Goal: Task Accomplishment & Management: Manage account settings

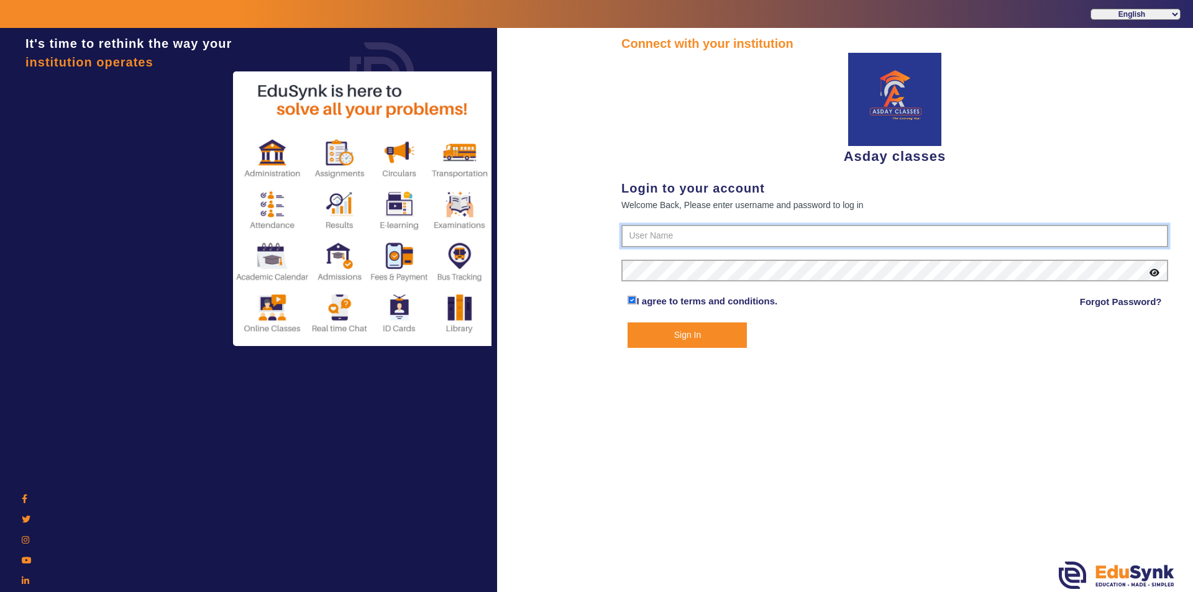
type input "7775077131"
click at [682, 331] on button "Sign In" at bounding box center [686, 334] width 119 height 25
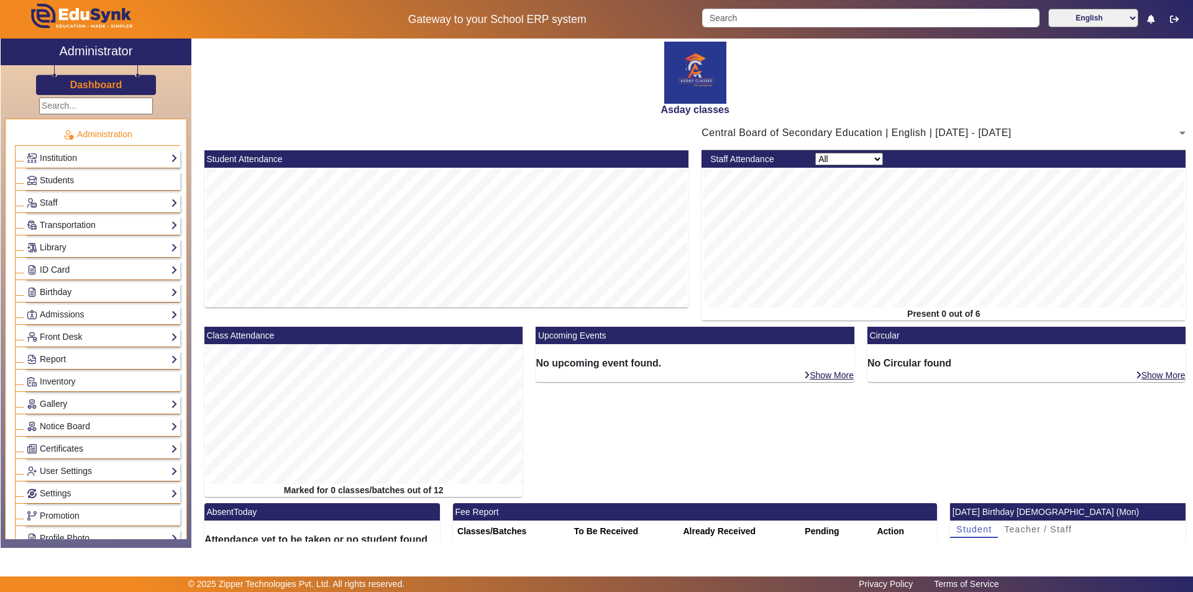
drag, startPoint x: 650, startPoint y: 431, endPoint x: 552, endPoint y: 385, distance: 108.1
click at [649, 430] on div "Upcoming Events No upcoming event found. Show More" at bounding box center [695, 415] width 332 height 176
click at [140, 176] on link "Students" at bounding box center [102, 180] width 151 height 14
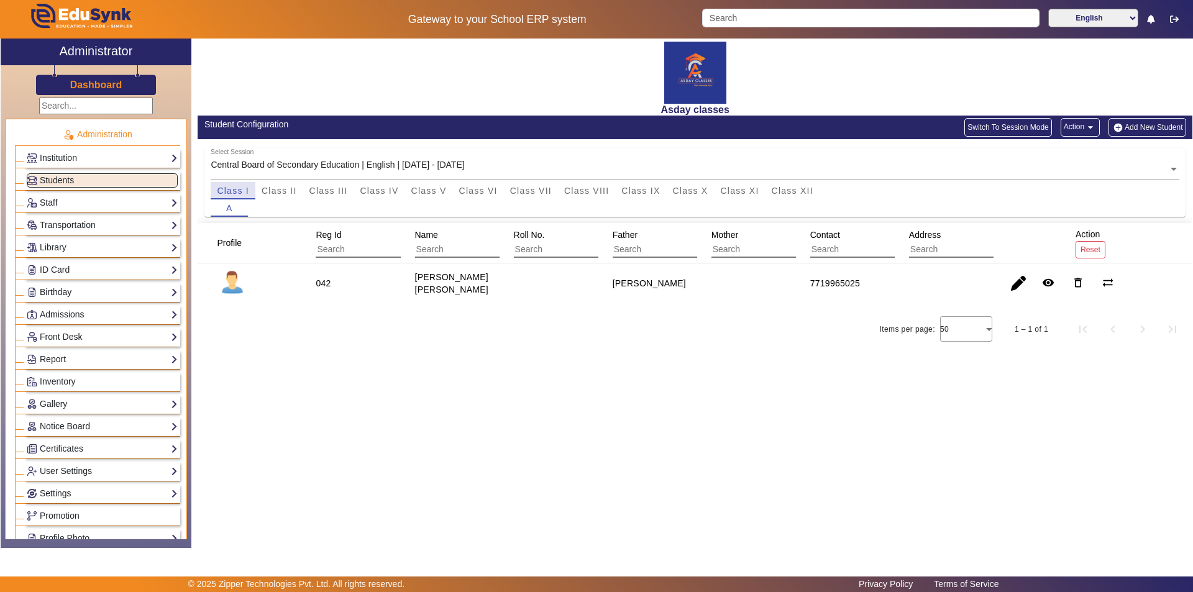
click at [234, 192] on span "Class I" at bounding box center [233, 190] width 32 height 9
click at [280, 190] on span "Class II" at bounding box center [279, 190] width 35 height 9
click at [331, 192] on span "Class III" at bounding box center [328, 190] width 39 height 9
click at [378, 190] on span "Class IV" at bounding box center [379, 190] width 39 height 9
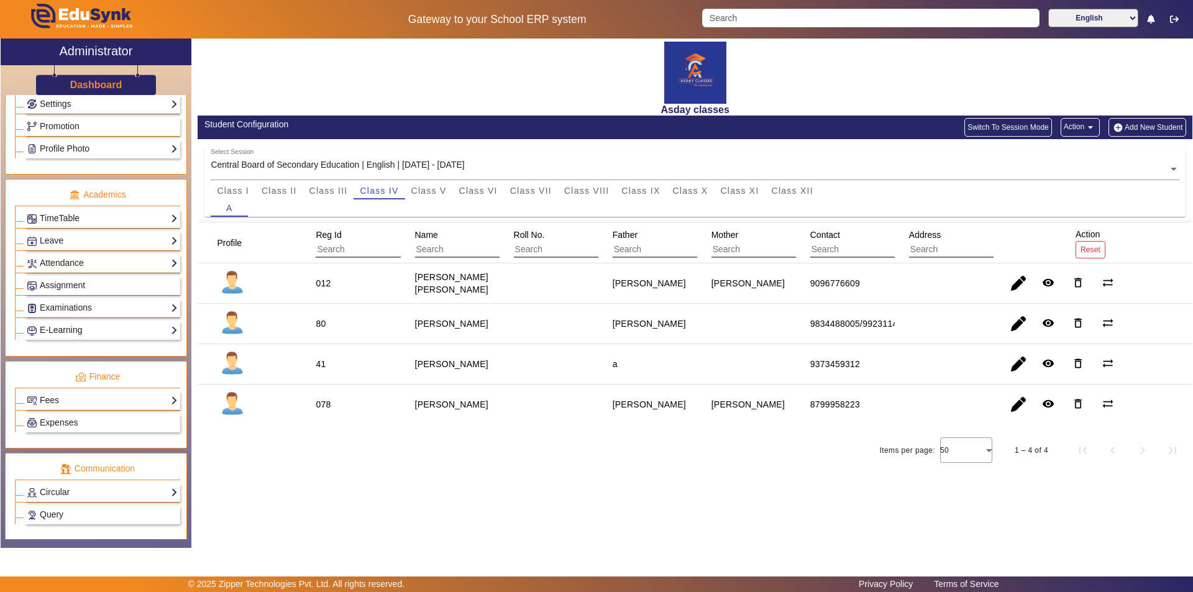
scroll to position [461, 0]
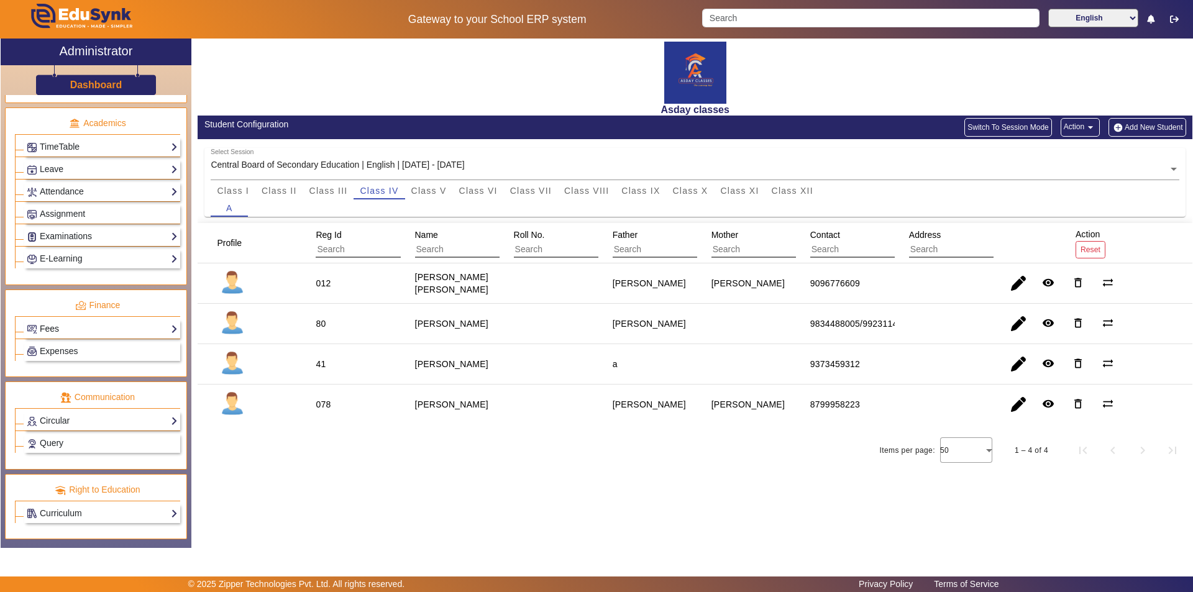
click at [109, 326] on link "Fees" at bounding box center [102, 329] width 151 height 14
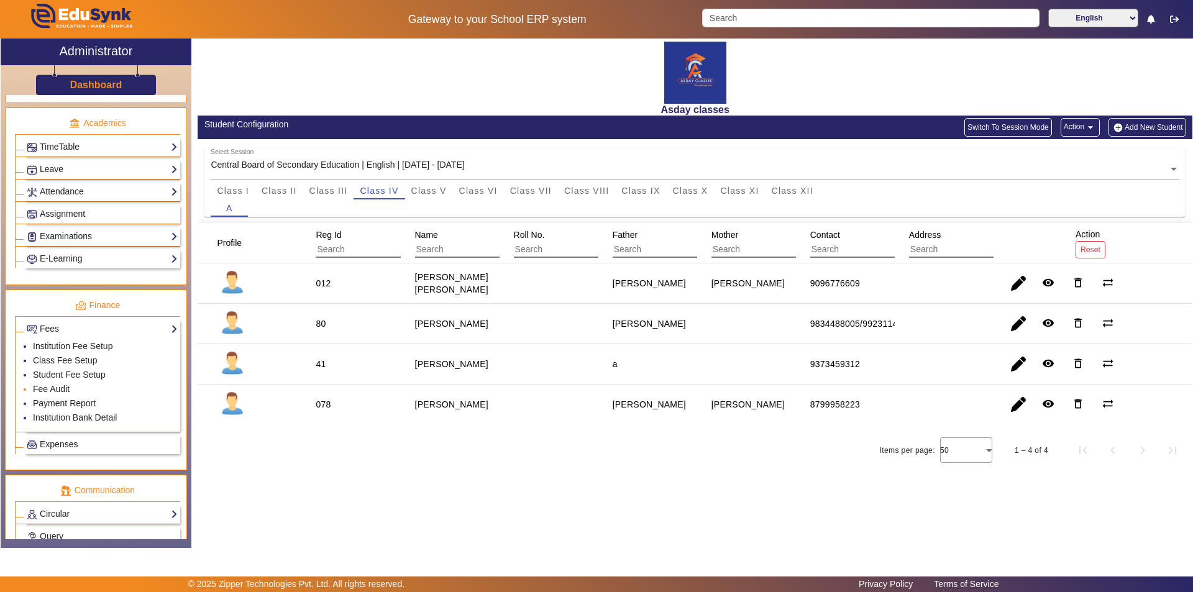
click at [73, 387] on li "Fee Audit" at bounding box center [105, 390] width 145 height 14
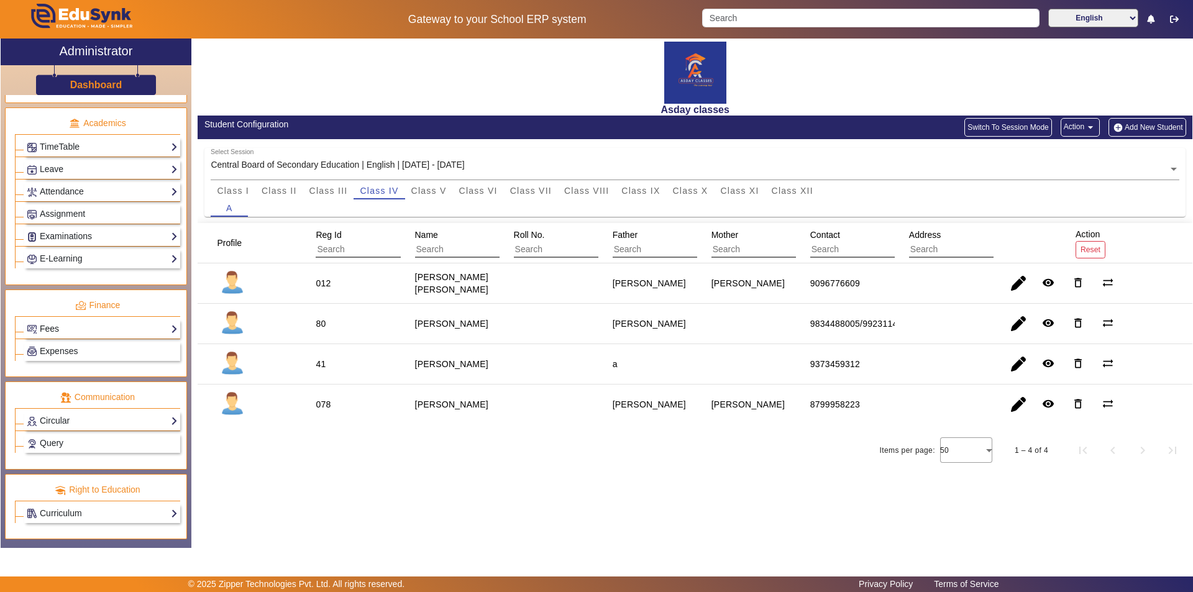
click at [125, 324] on link "Fees" at bounding box center [102, 329] width 151 height 14
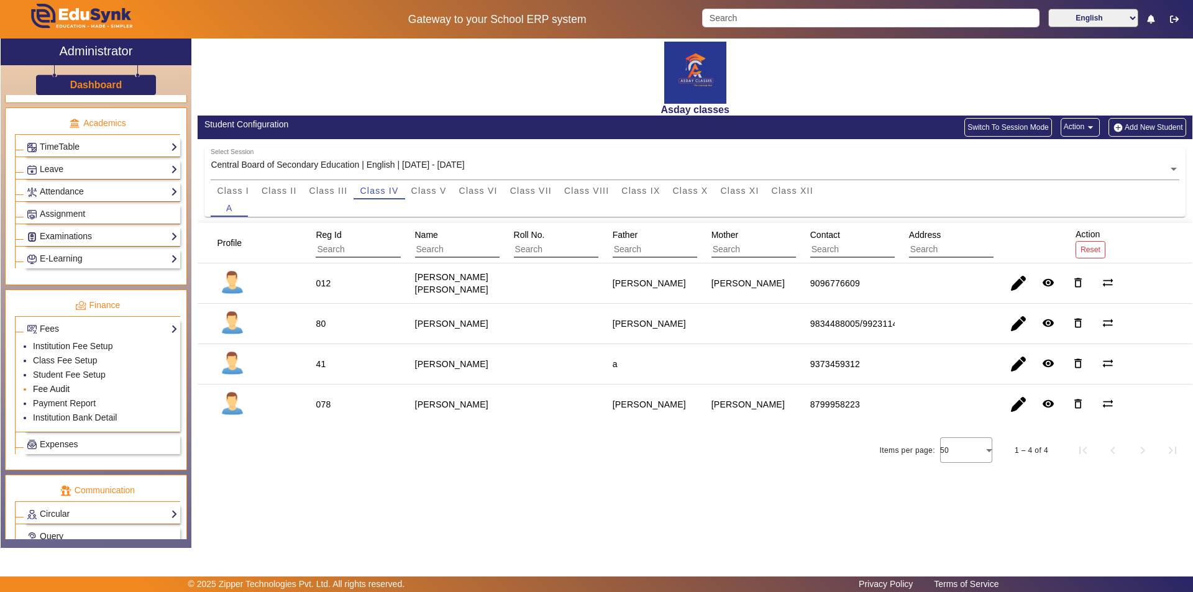
click at [55, 386] on link "Fee Audit" at bounding box center [51, 389] width 37 height 10
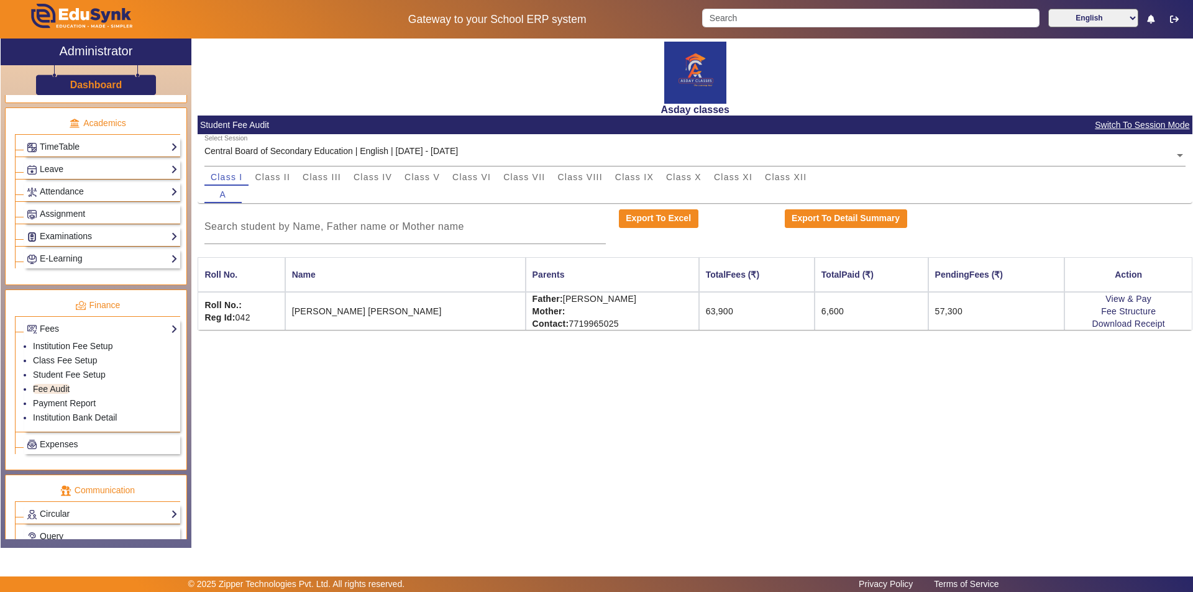
click at [452, 462] on div "Asday classes Student Fee Audit Switch To Session Mode Select Session Central B…" at bounding box center [691, 287] width 1001 height 496
click at [64, 390] on link "Fee Audit" at bounding box center [51, 389] width 37 height 10
click at [63, 388] on link "Fee Audit" at bounding box center [51, 389] width 37 height 10
click at [86, 373] on link "Student Fee Setup" at bounding box center [69, 375] width 73 height 10
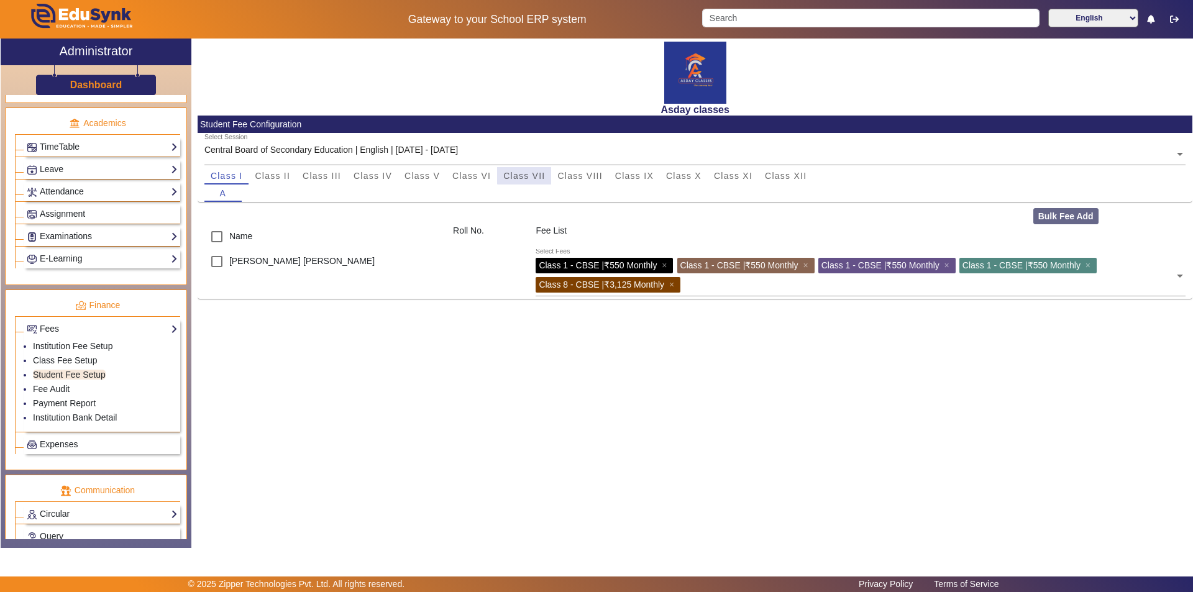
click at [531, 172] on span "Class VII" at bounding box center [524, 175] width 42 height 9
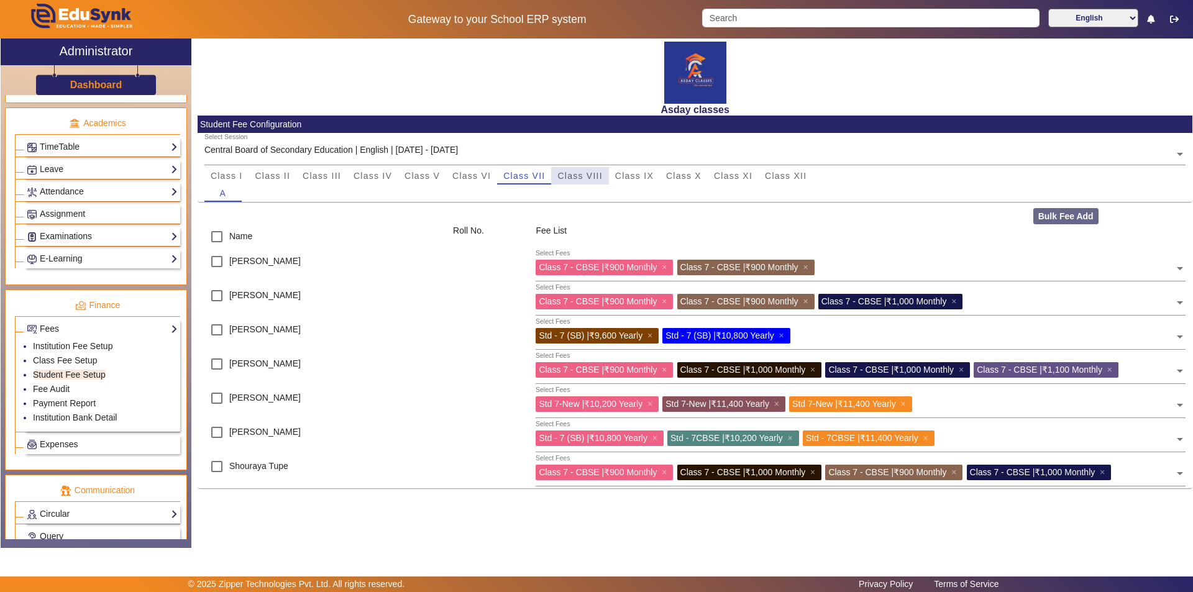
click at [586, 178] on span "Class VIII" at bounding box center [579, 175] width 45 height 9
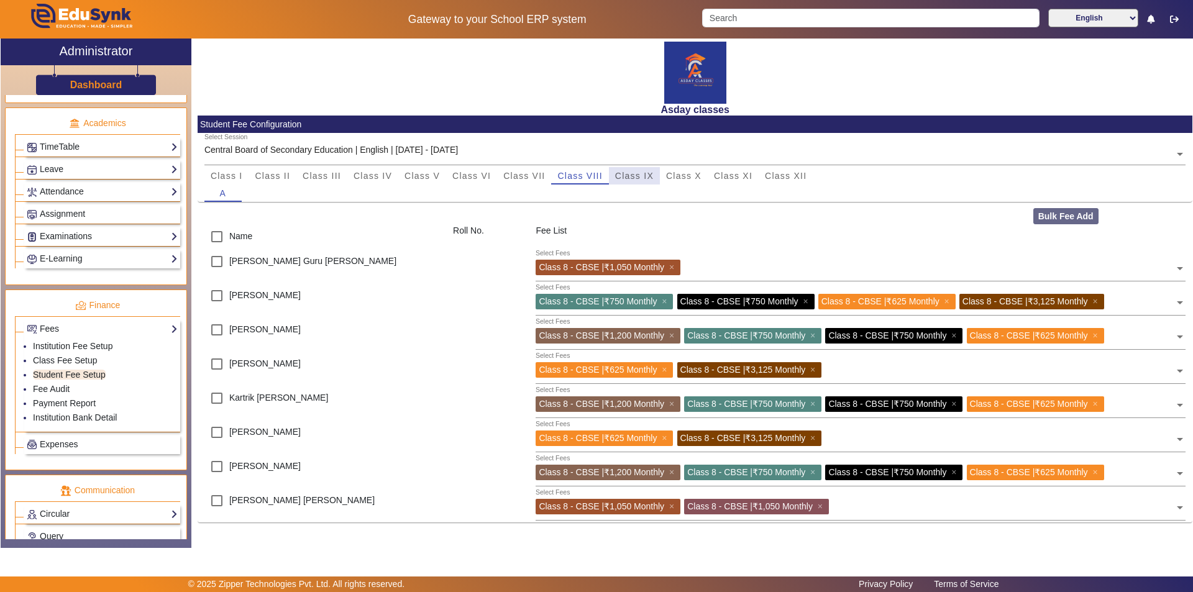
click at [633, 180] on span "Class IX" at bounding box center [634, 175] width 39 height 9
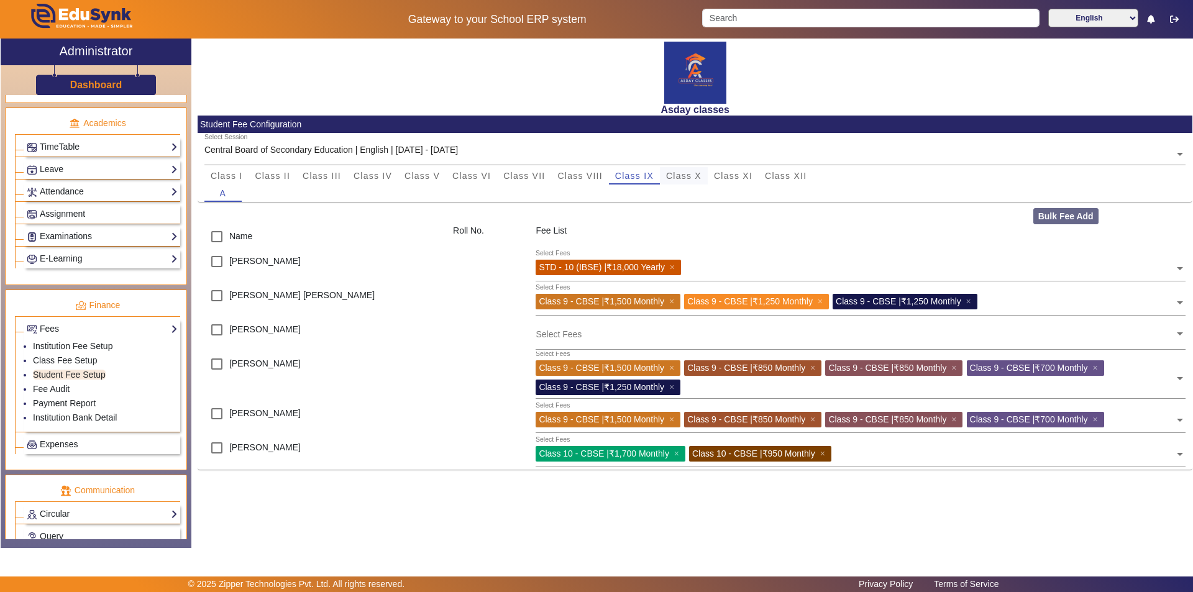
click at [685, 180] on span "Class X" at bounding box center [683, 175] width 35 height 9
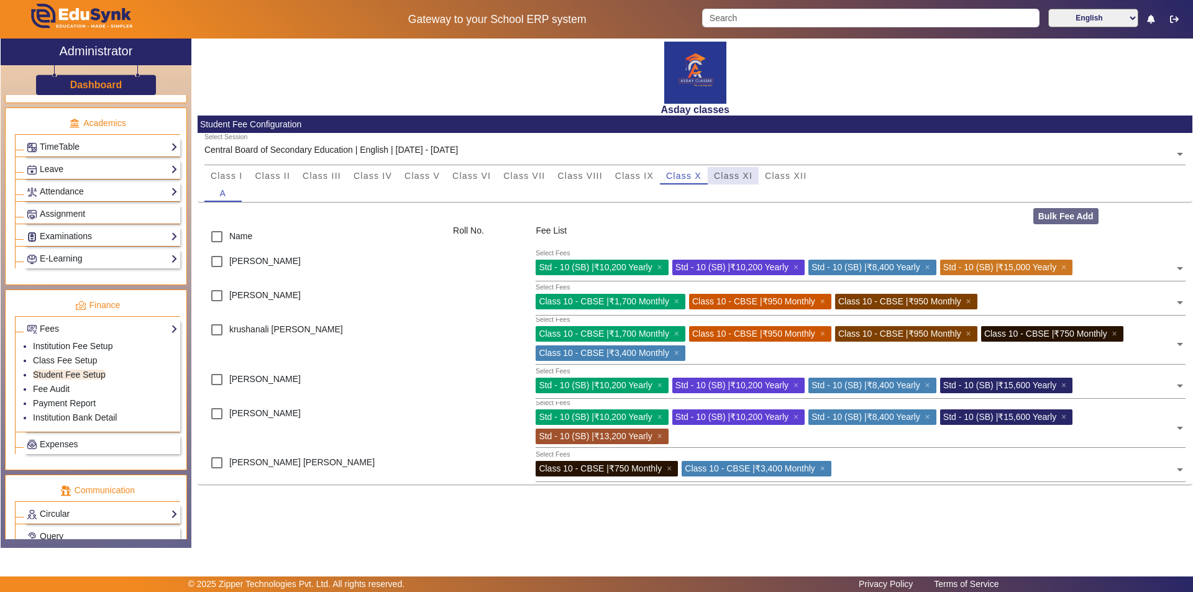
click at [737, 177] on span "Class XI" at bounding box center [733, 175] width 39 height 9
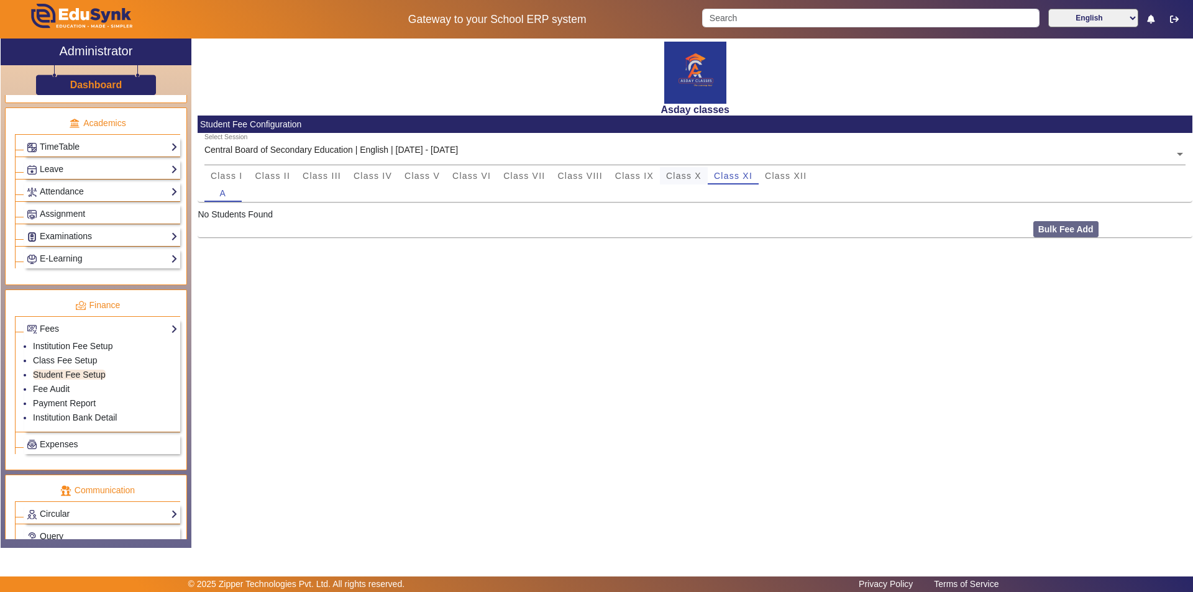
click at [676, 176] on span "Class X" at bounding box center [683, 175] width 35 height 9
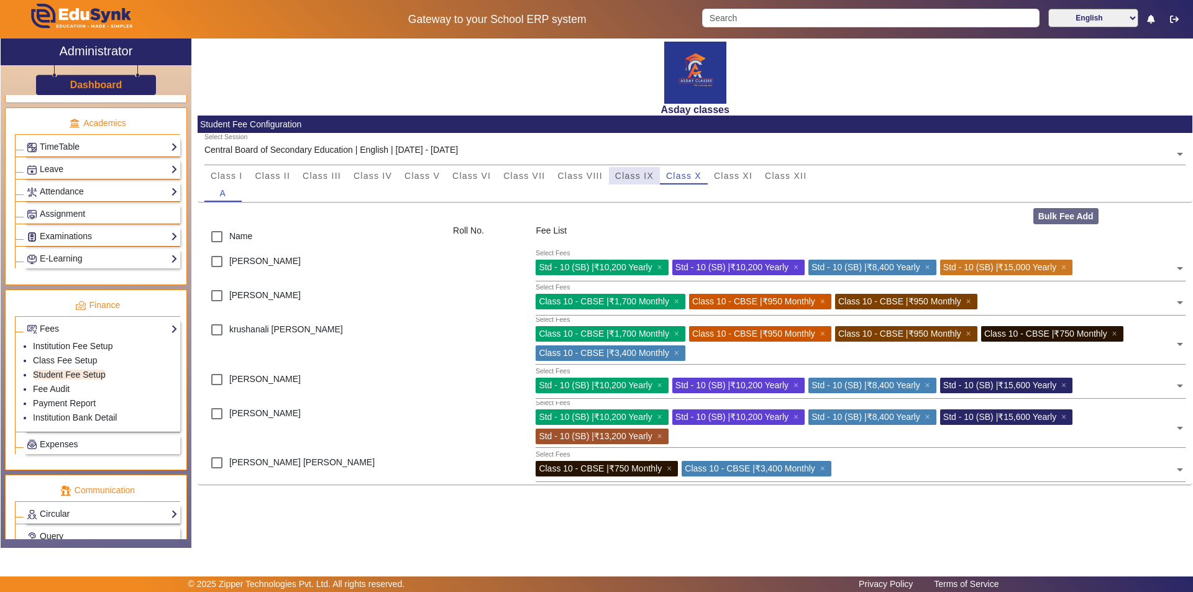
click at [643, 177] on span "Class IX" at bounding box center [634, 175] width 39 height 9
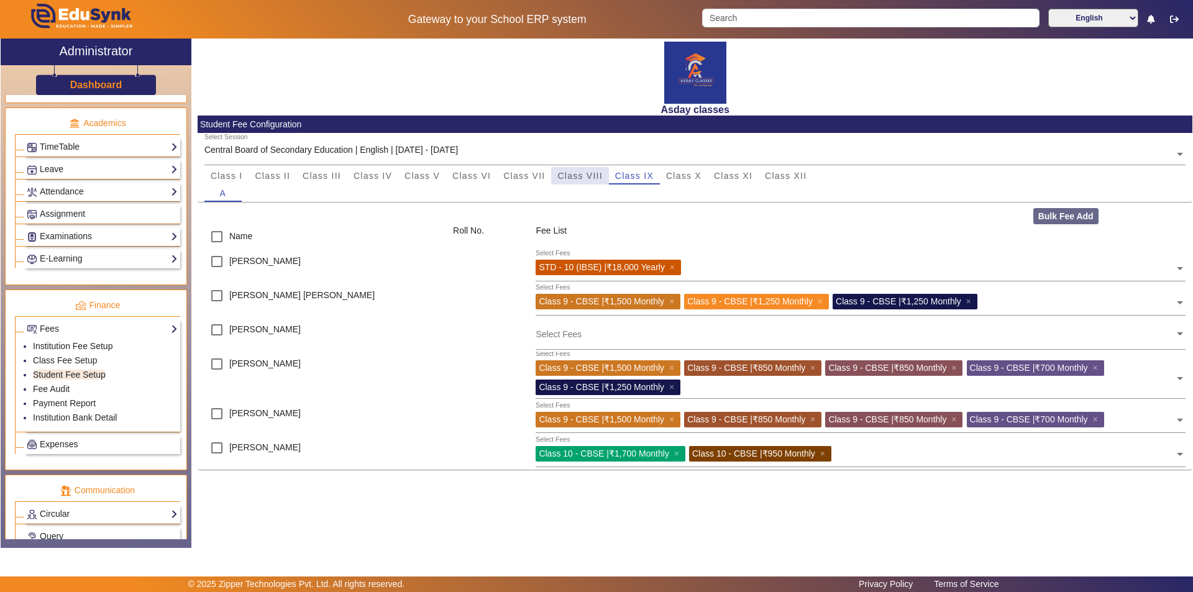
click at [588, 175] on span "Class VIII" at bounding box center [579, 175] width 45 height 9
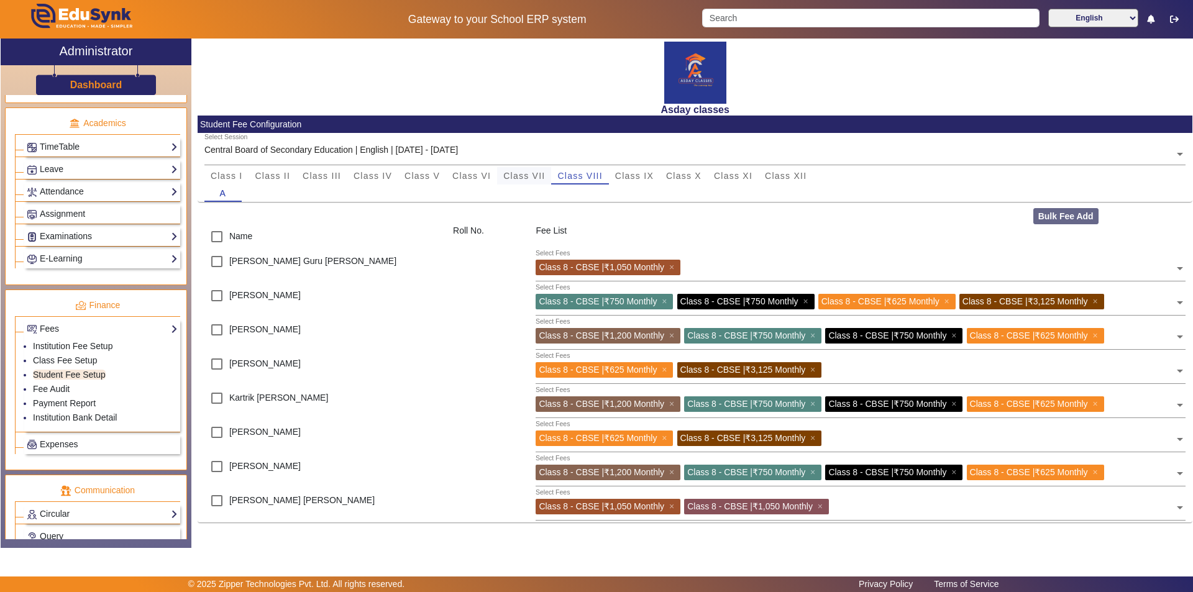
click at [539, 176] on span "Class VII" at bounding box center [524, 175] width 42 height 9
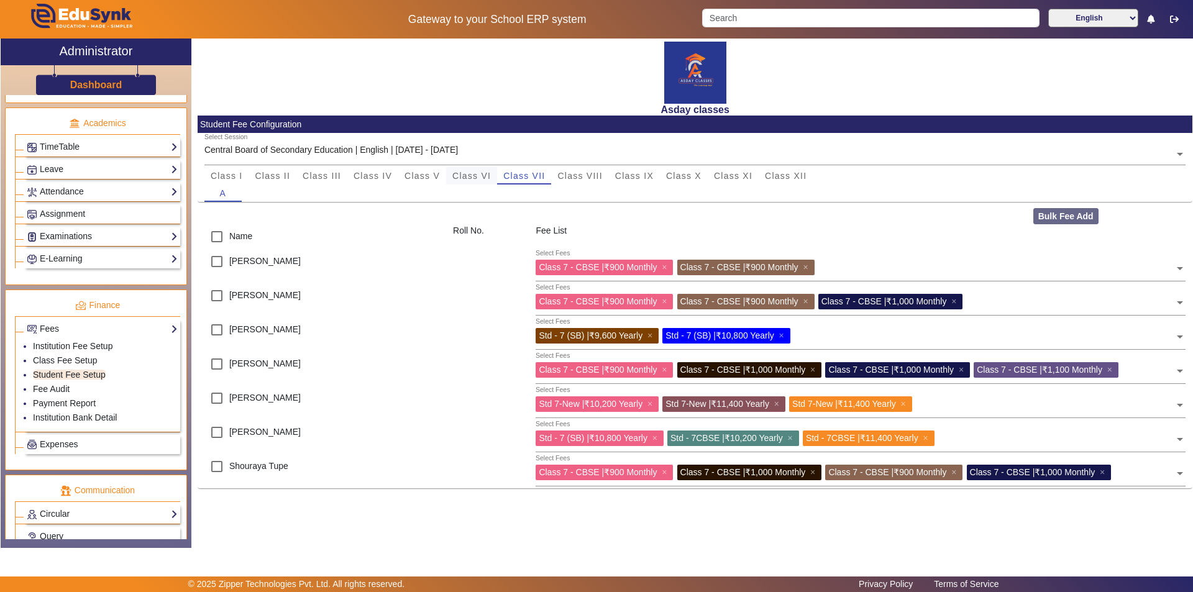
click at [473, 175] on span "Class VI" at bounding box center [471, 175] width 39 height 9
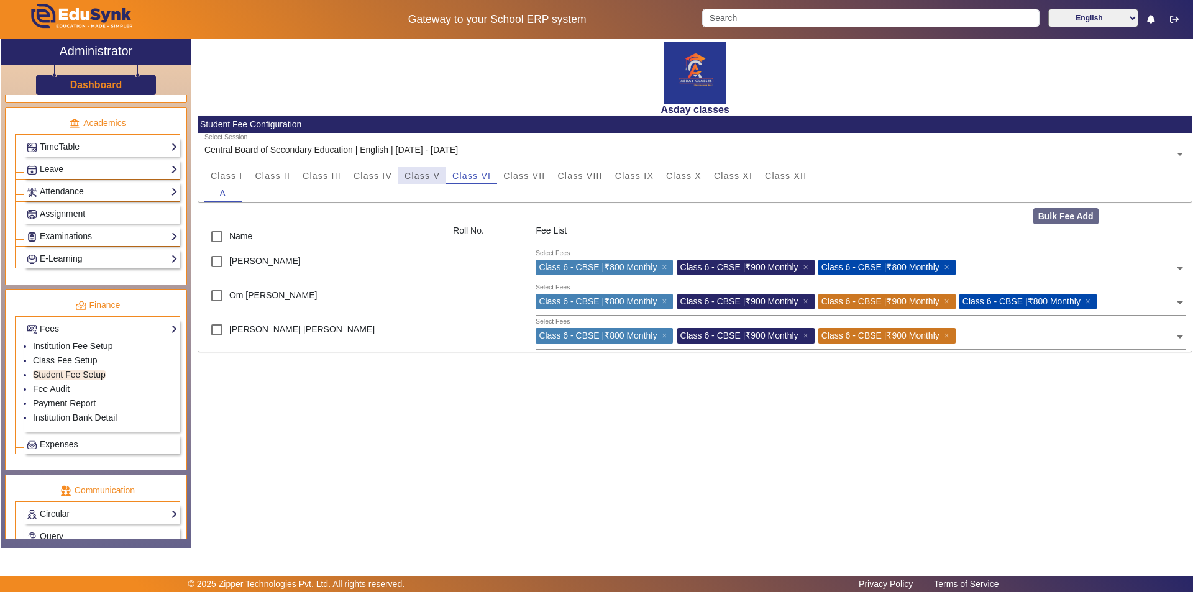
click at [429, 180] on span "Class V" at bounding box center [421, 175] width 35 height 9
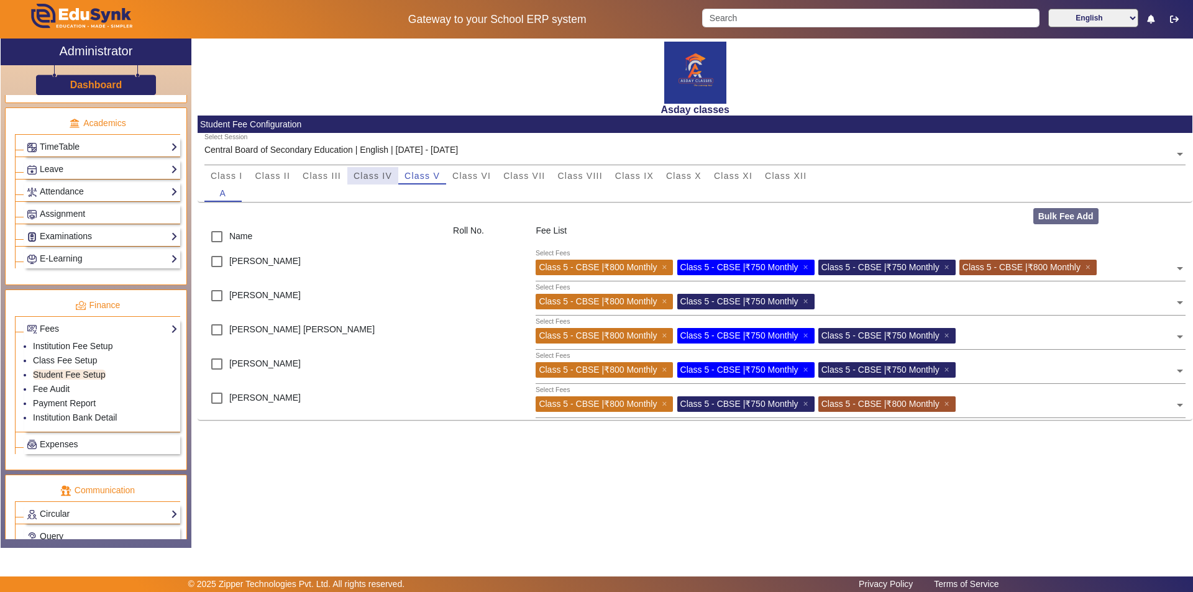
click at [380, 178] on span "Class IV" at bounding box center [372, 175] width 39 height 9
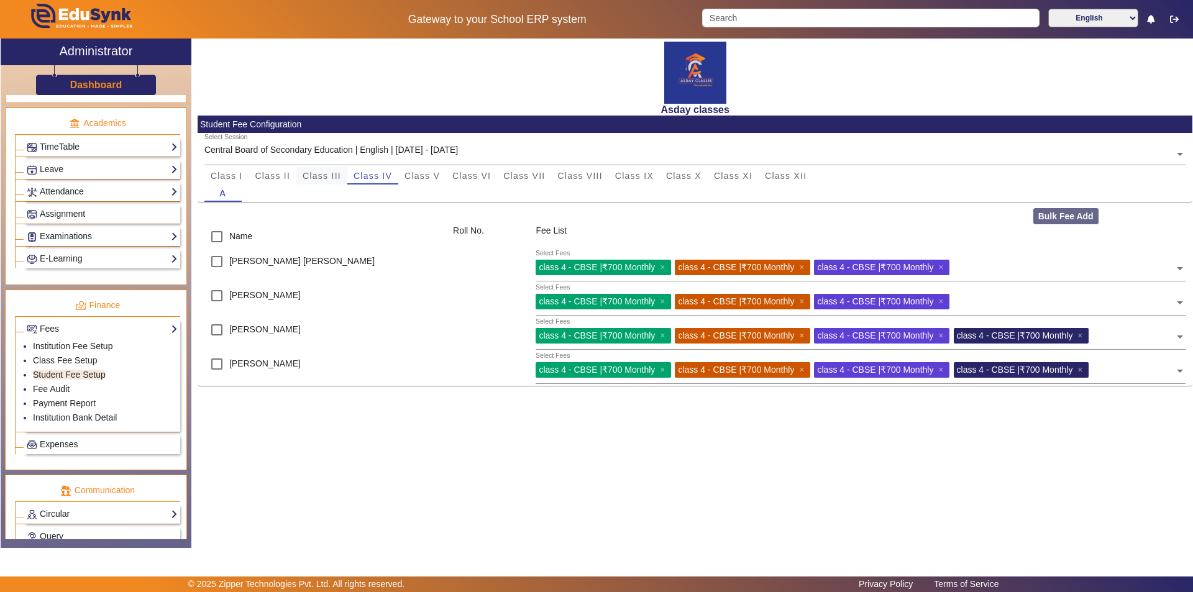
click at [322, 178] on span "Class III" at bounding box center [322, 175] width 39 height 9
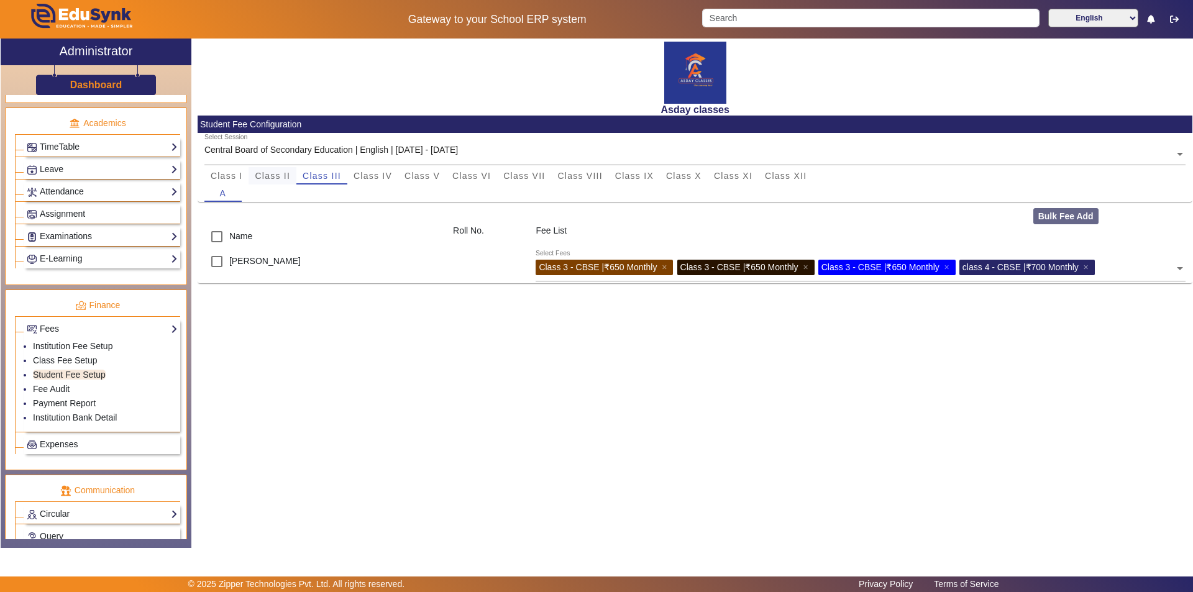
click at [290, 175] on span "Class II" at bounding box center [272, 175] width 35 height 9
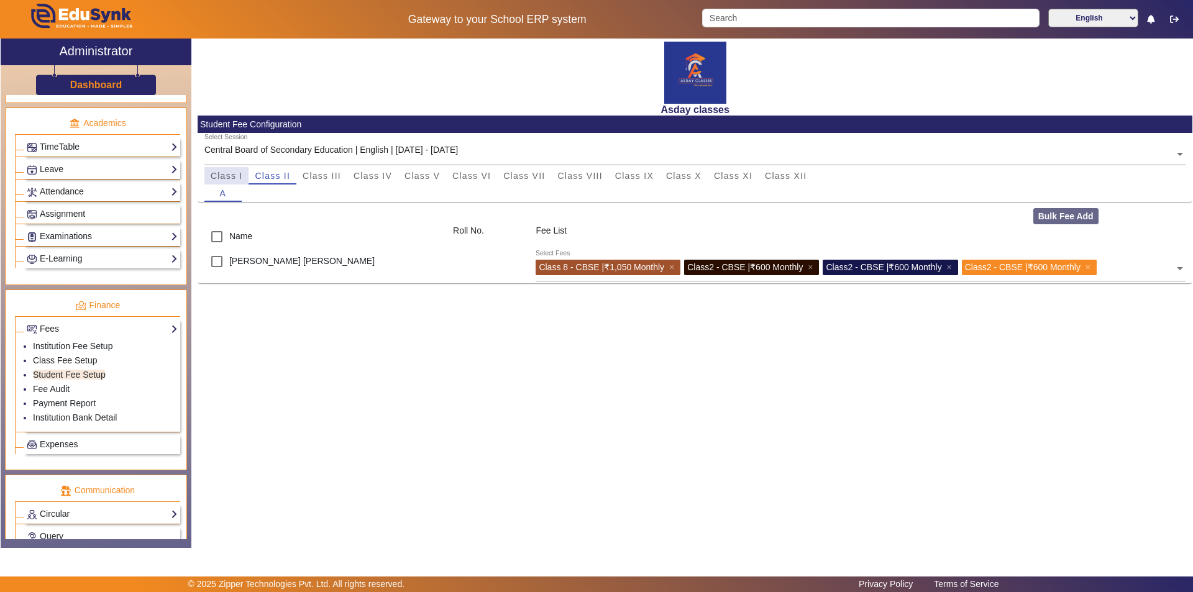
click at [230, 180] on span "Class I" at bounding box center [227, 175] width 32 height 9
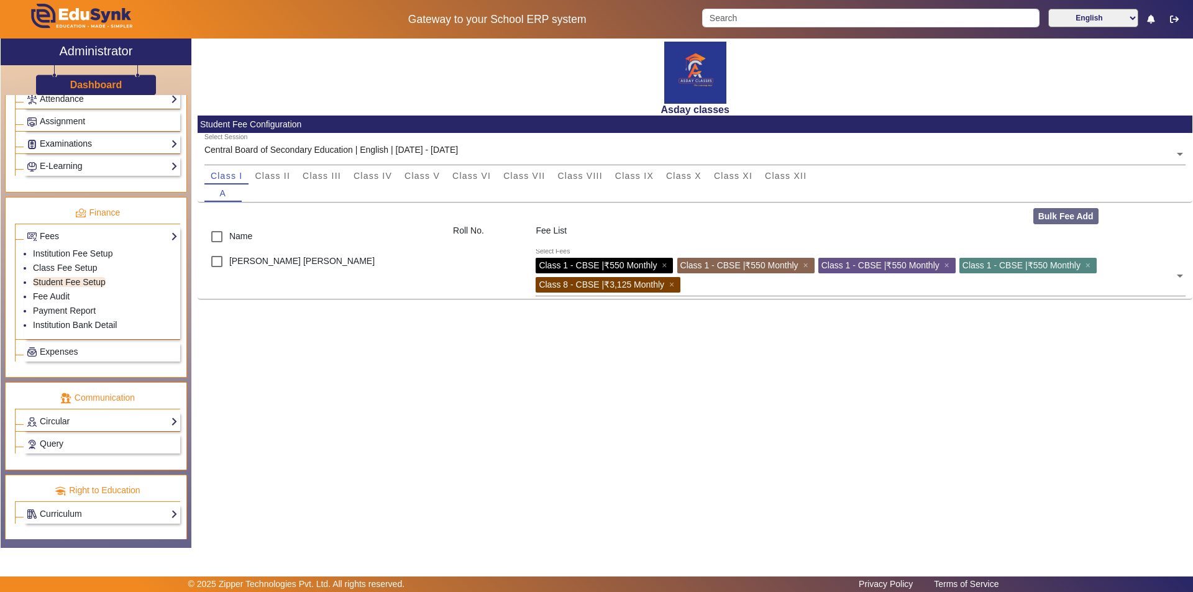
scroll to position [554, 0]
drag, startPoint x: 355, startPoint y: 432, endPoint x: 157, endPoint y: 339, distance: 218.7
click at [355, 431] on div "Asday classes Student Fee Configuration Select Session Central Board of Seconda…" at bounding box center [691, 287] width 1001 height 496
click at [64, 299] on link "Fee Audit" at bounding box center [51, 296] width 37 height 10
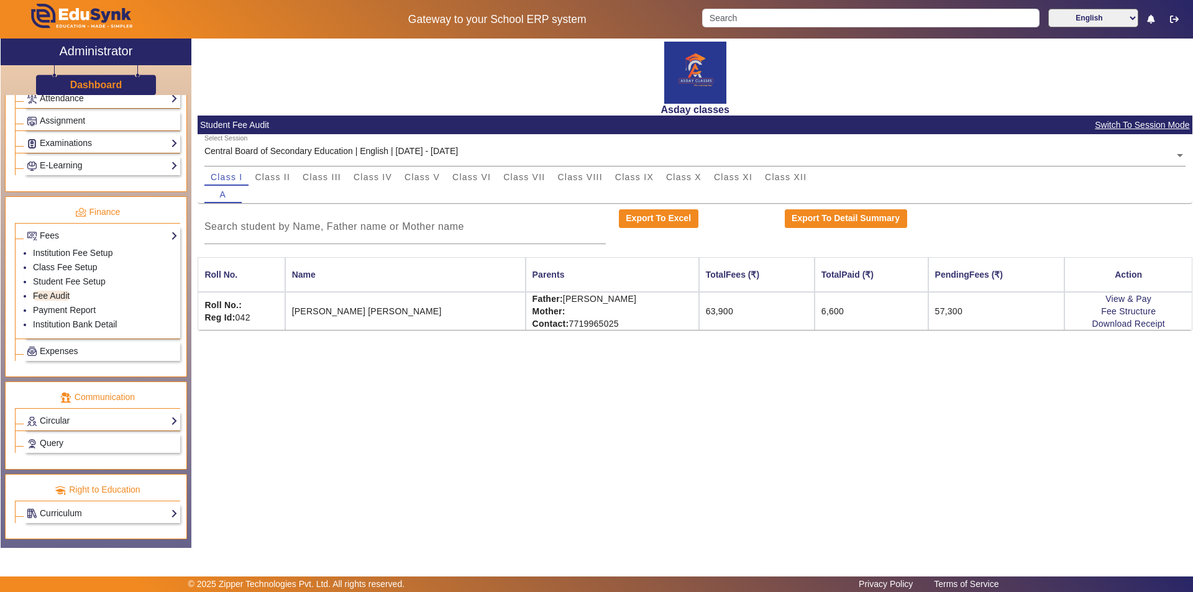
click at [544, 452] on div "Asday classes Student Fee Audit Switch To Session Mode Select Session Central B…" at bounding box center [691, 287] width 1001 height 496
